Goal: Go to known website: Go to known website

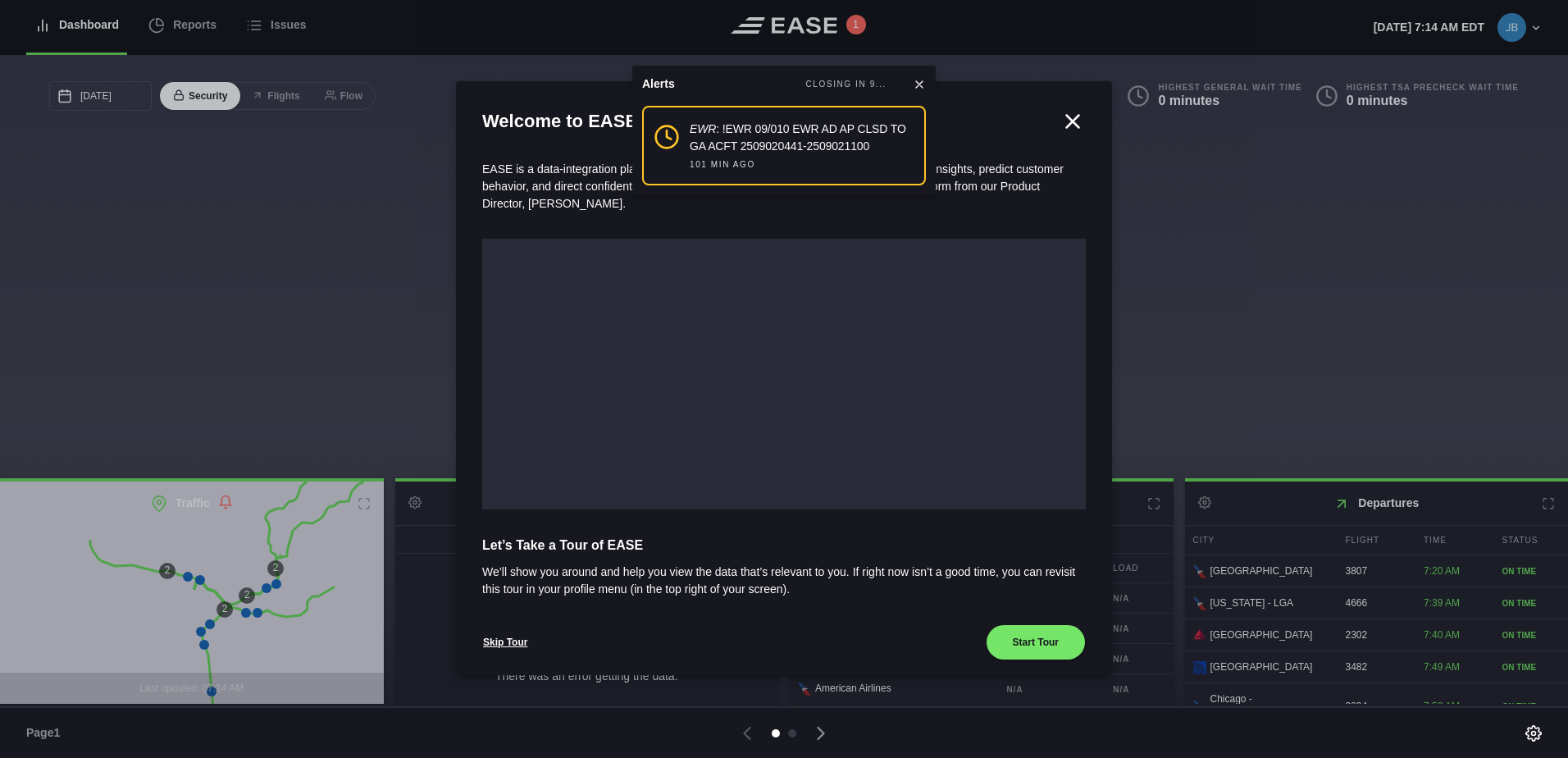
click at [1067, 119] on icon at bounding box center [1073, 121] width 12 height 12
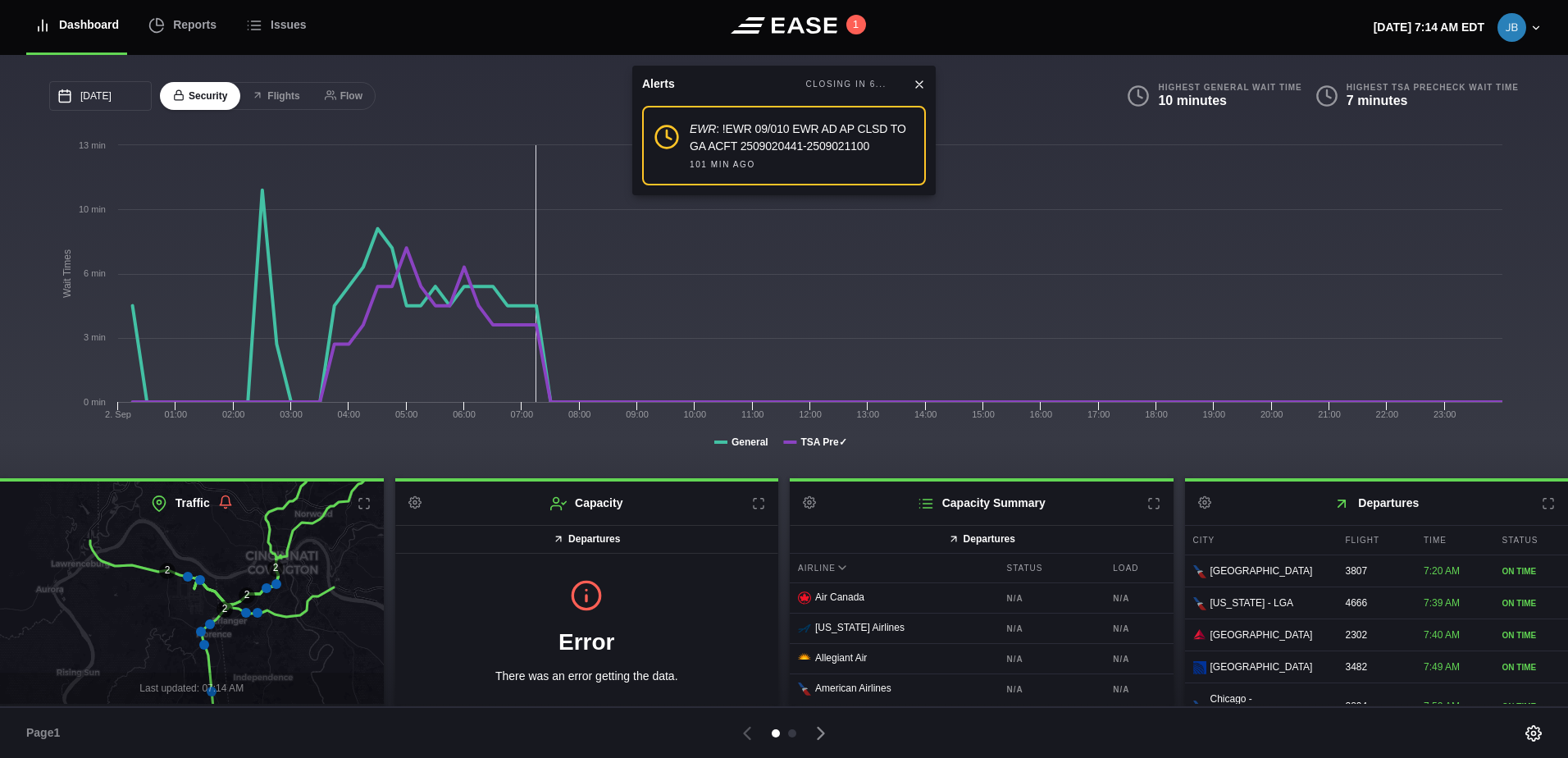
click at [920, 84] on icon at bounding box center [920, 85] width 7 height 7
